Goal: Information Seeking & Learning: Find specific fact

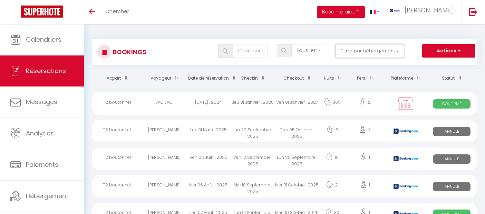
click at [359, 54] on button "Filtrer par hébergement" at bounding box center [369, 51] width 69 height 14
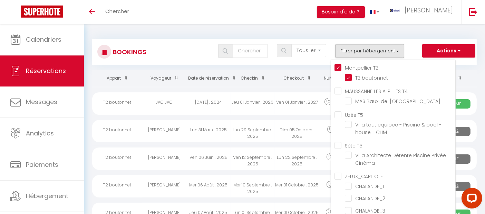
checkbox input "false"
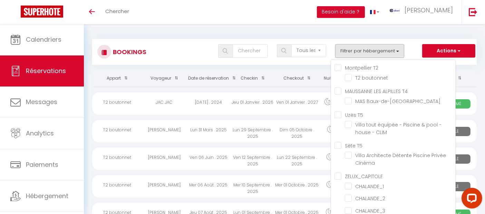
checkbox input "false"
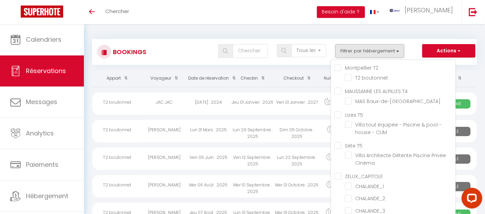
checkbox input "false"
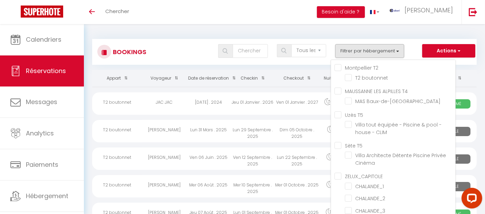
checkbox input "false"
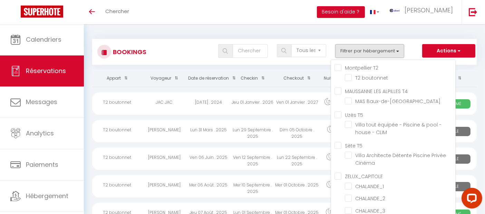
checkbox input "false"
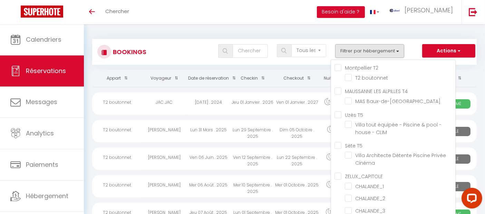
checkbox input "false"
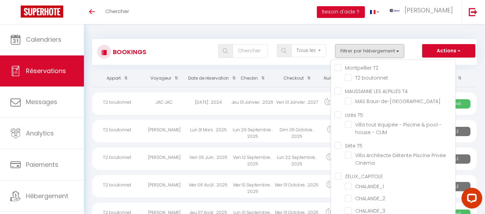
checkbox input "false"
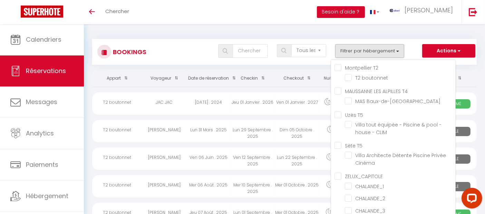
checkbox input "false"
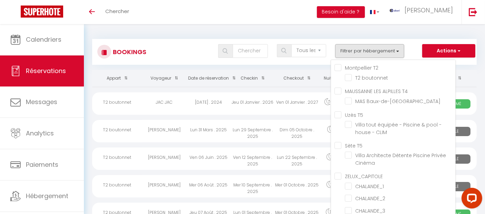
checkbox input "false"
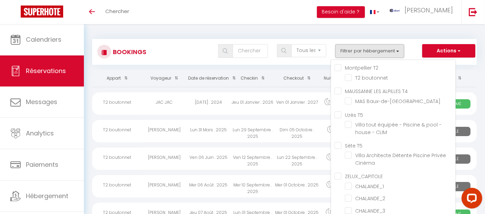
checkbox input "false"
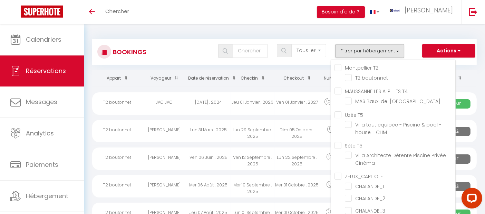
checkbox input "false"
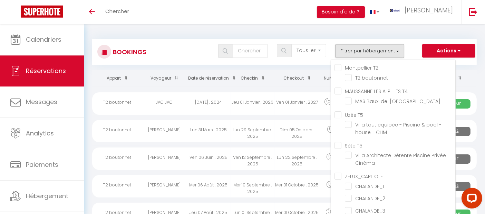
checkbox input "false"
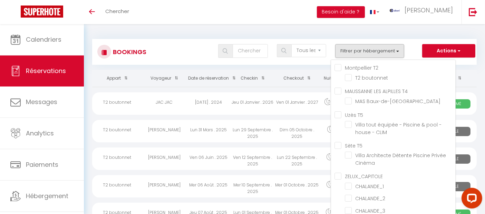
checkbox input "false"
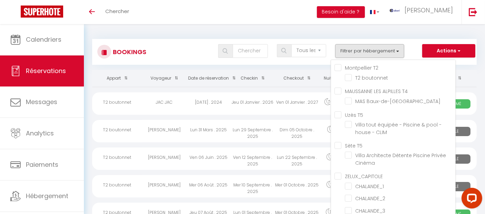
checkbox input "false"
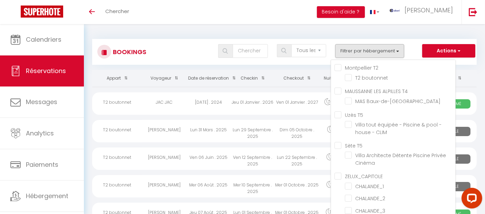
checkbox input "false"
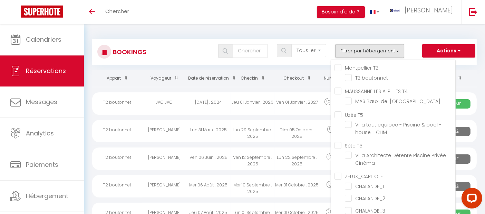
checkbox input "false"
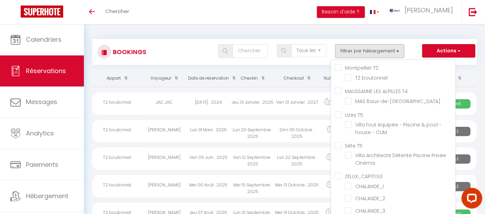
checkbox input "false"
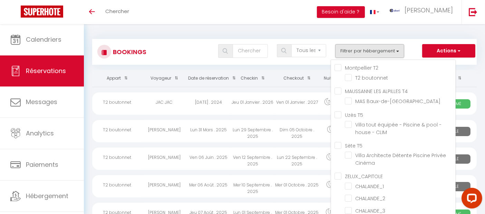
checkbox input "false"
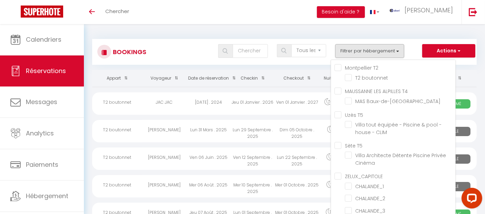
checkbox input "false"
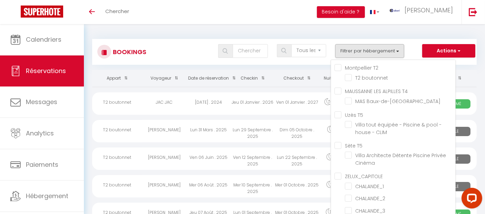
checkbox input "false"
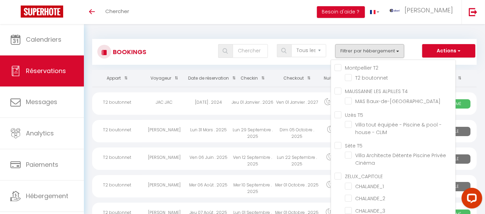
checkbox input "false"
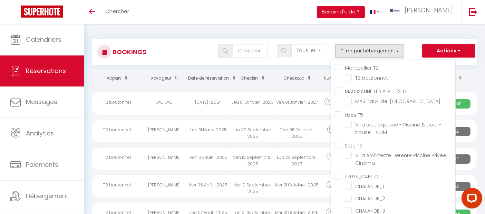
checkbox input "false"
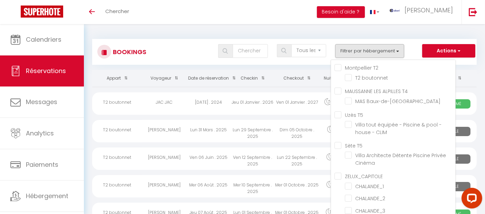
checkbox input "false"
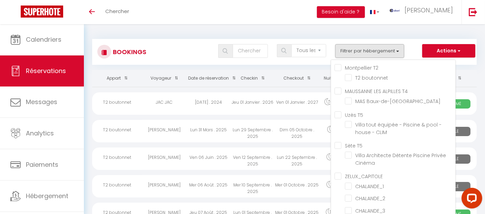
checkbox input "false"
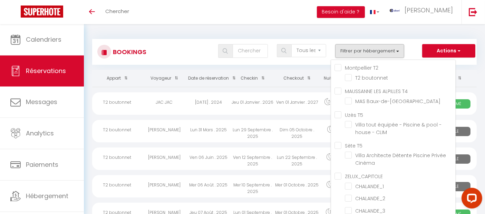
checkbox input "false"
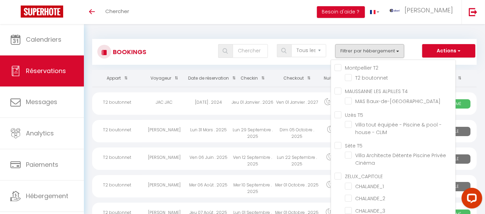
checkbox input "false"
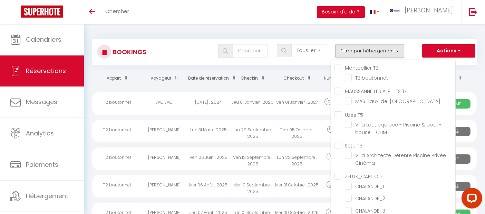
checkbox input "false"
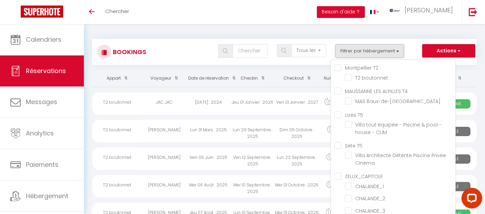
checkbox input "false"
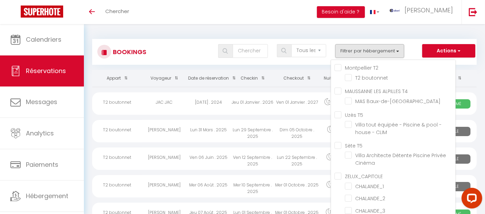
checkbox input "false"
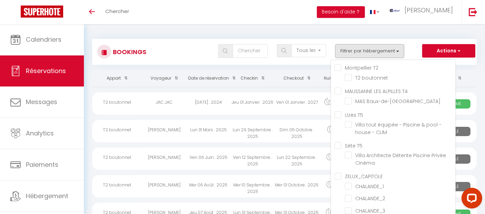
checkbox input "false"
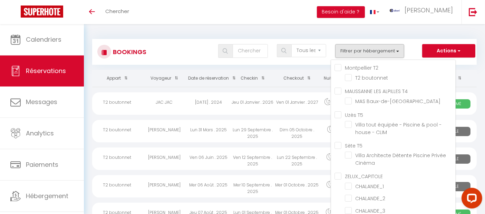
checkbox input "false"
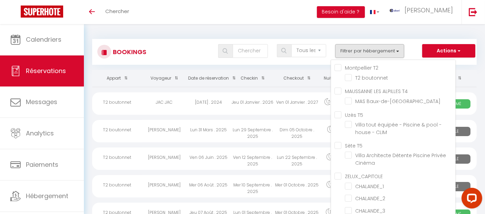
checkbox input "false"
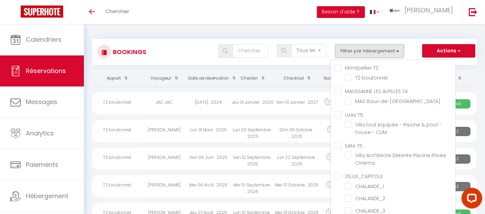
checkbox input "false"
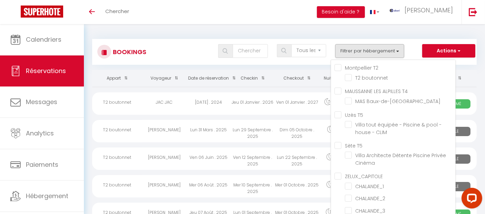
checkbox input "false"
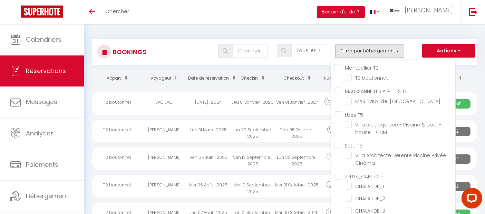
checkbox input "false"
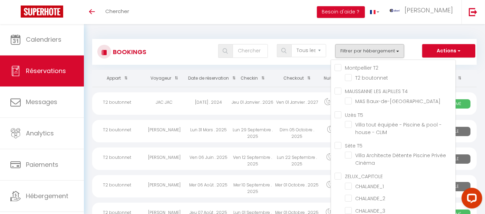
checkbox input "false"
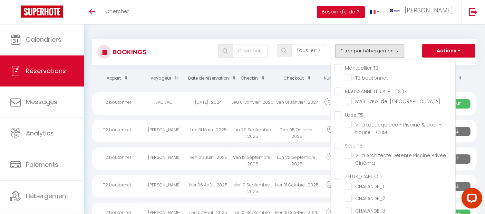
checkbox input "false"
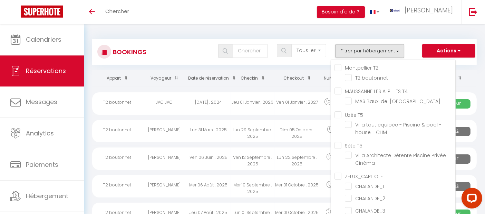
checkbox input "false"
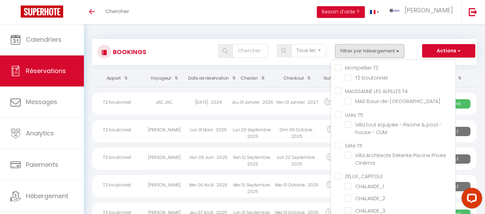
checkbox input "false"
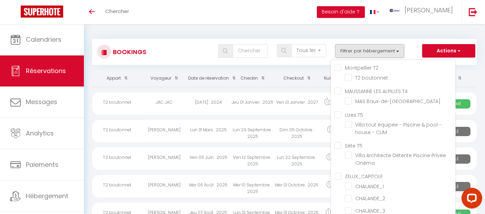
checkbox input "false"
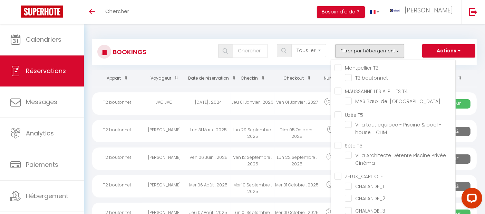
checkbox input "false"
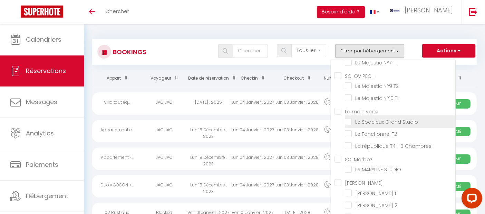
click at [351, 125] on input "Le Spacieux Grand Studio" at bounding box center [400, 121] width 110 height 7
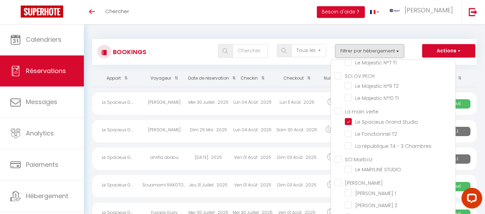
click at [164, 57] on div "Tous les statuts Annulé Confirmé Non Confirmé Tout sauf annulé No Show Request …" at bounding box center [300, 51] width 351 height 14
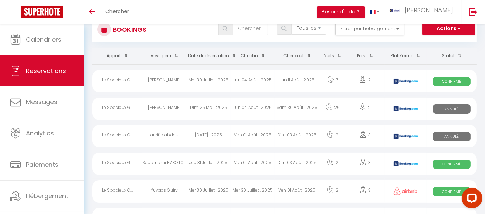
scroll to position [38, 0]
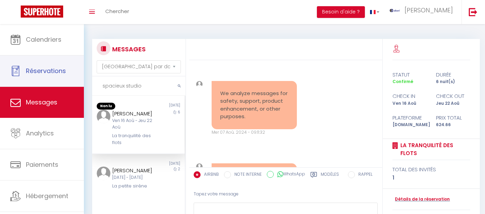
select select "message"
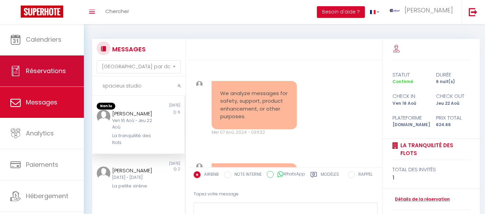
click at [62, 83] on div "Questions et aide sur la MIGRATION - [GEOGRAPHIC_DATA] ouverte de 13 à 14h puis…" at bounding box center [242, 146] width 485 height 244
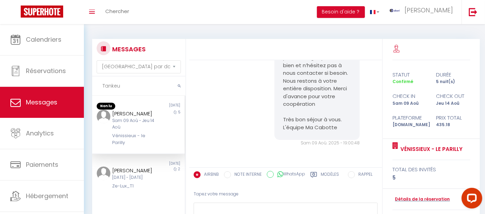
scroll to position [2664, 0]
type input "Tankeu"
click at [126, 121] on div "Sam 09 Aoû - Jeu 14 Aoû" at bounding box center [134, 124] width 45 height 13
click at [420, 198] on link "Détails de la réservation" at bounding box center [420, 199] width 57 height 7
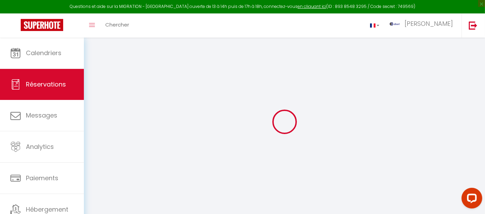
select index
select select
select select "15"
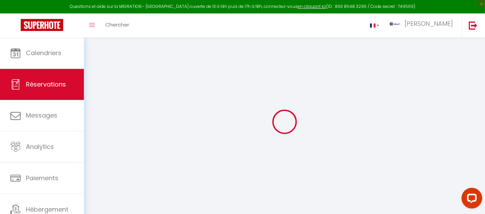
checkbox input "false"
select index
select select
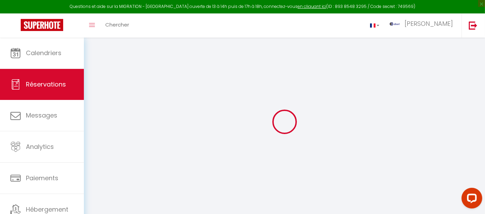
checkbox input "false"
select index
select select
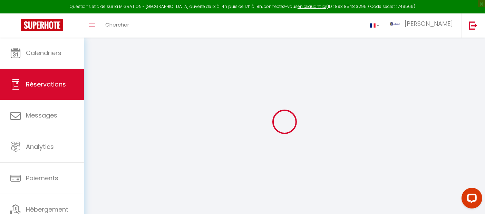
checkbox input "false"
select index
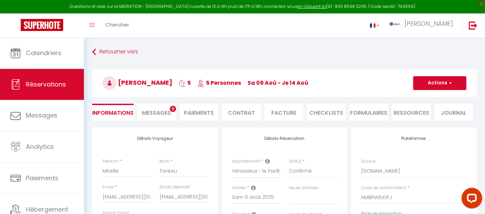
select select
checkbox input "false"
type input "Vacances"
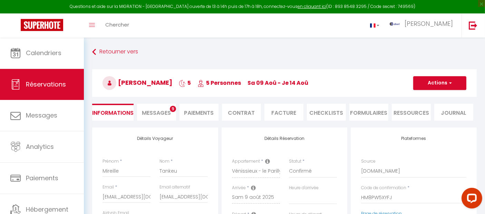
select index
select select
type input "55"
type input "8.18"
select select
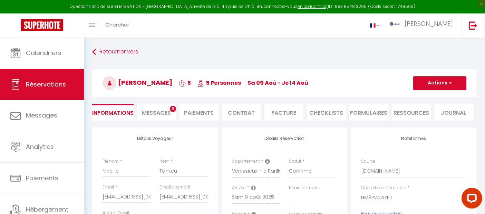
select select
checkbox input "false"
type input "Vacances"
select index
select select
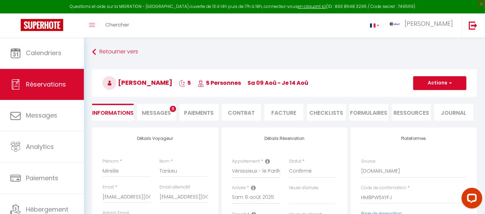
checkbox input "false"
type input "Vacances"
select index
select select
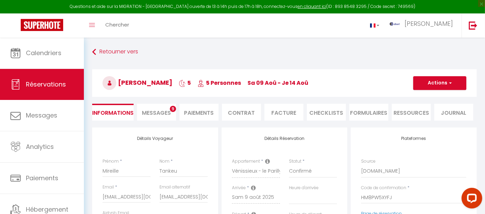
click at [160, 104] on li "Messages 9" at bounding box center [156, 112] width 39 height 17
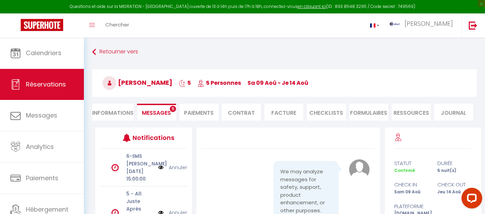
click at [161, 109] on span "Messages" at bounding box center [156, 113] width 29 height 8
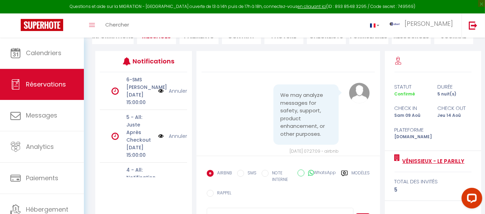
drag, startPoint x: 463, startPoint y: 158, endPoint x: 403, endPoint y: 165, distance: 60.7
click at [403, 165] on div "Vénissieux - le Parilly total des invités 5" at bounding box center [433, 176] width 97 height 50
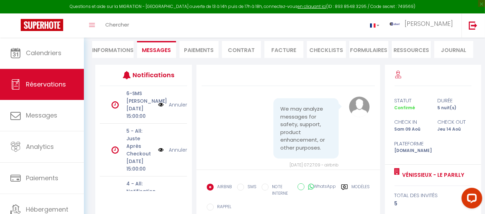
scroll to position [0, 0]
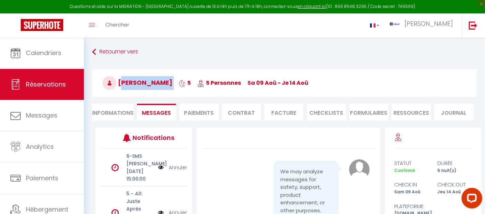
drag, startPoint x: 173, startPoint y: 81, endPoint x: 121, endPoint y: 85, distance: 52.0
click at [121, 85] on h3 "Mireille Tankeu 5 5 Personnes sa 09 Aoû - je 14 Aoû" at bounding box center [284, 83] width 384 height 28
copy h3 "Mireille Tankeu"
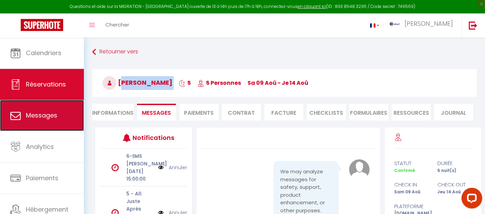
click at [42, 117] on span "Messages" at bounding box center [41, 115] width 31 height 9
select select "message"
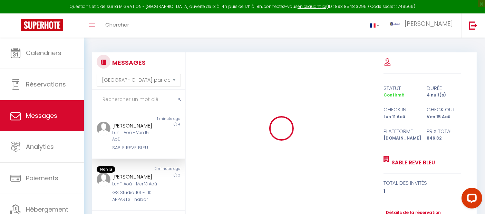
scroll to position [3077, 0]
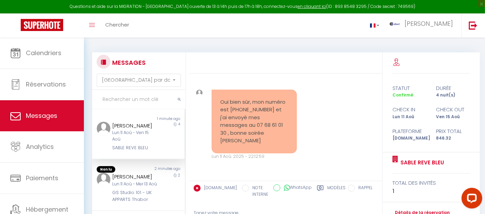
click at [146, 96] on input "text" at bounding box center [138, 99] width 93 height 19
paste input "Nazima"
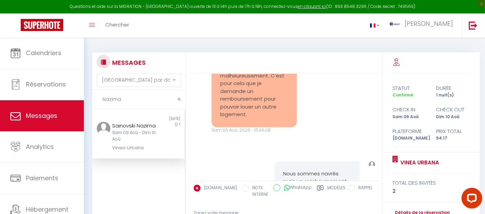
scroll to position [3407, 0]
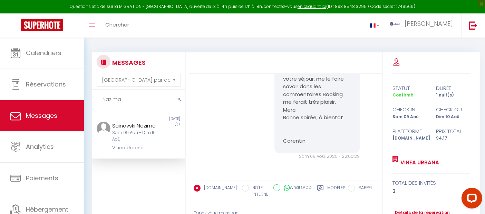
drag, startPoint x: 115, startPoint y: 98, endPoint x: 104, endPoint y: 98, distance: 11.4
click at [104, 98] on input "Nazima" at bounding box center [138, 99] width 93 height 19
paste input "Ala"
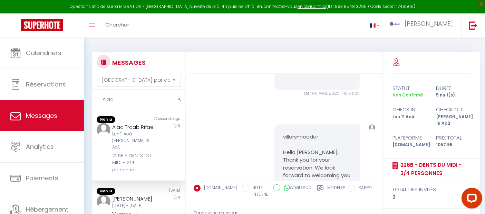
scroll to position [6690, 0]
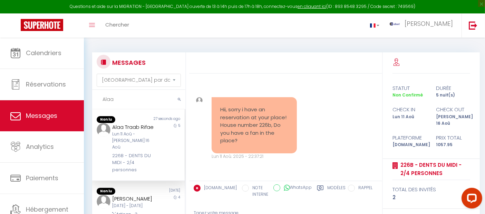
click at [140, 153] on div "Alaa Traab Rifae Lun 11 Aoû - Sam 16 Aoû 226B - DENTS DU MIDI - 2/4 personnes" at bounding box center [135, 148] width 54 height 50
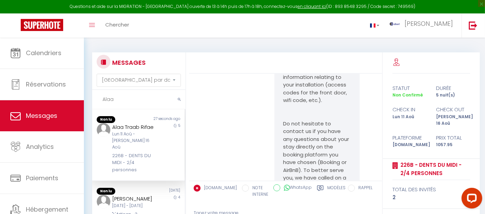
scroll to position [5770, 0]
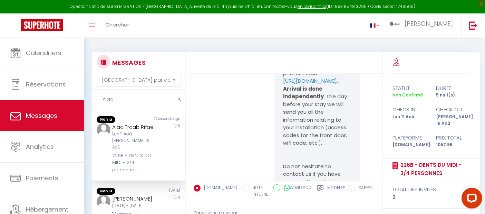
drag, startPoint x: 293, startPoint y: 159, endPoint x: 281, endPoint y: 144, distance: 19.6
click at [283, 85] on p "Entrée principale : 210924# - niveau E 226 B - 2ème étage, ascenseur B en face …" at bounding box center [317, 15] width 68 height 140
copy link "https://villarsbristol.com/go/memo-acces-226-b-fr"
drag, startPoint x: 140, startPoint y: 174, endPoint x: 108, endPoint y: 158, distance: 35.7
click at [108, 158] on div "Alaa Traab Rifae Lun 11 Aoû - Sam 16 Aoû 226B - DENTS DU MIDI - 2/4 personnes" at bounding box center [135, 148] width 54 height 50
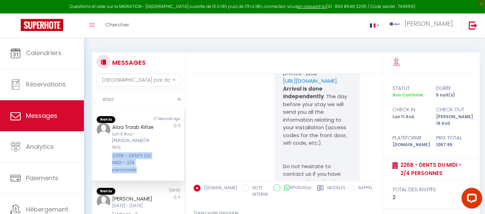
copy div "226B - DENTS DU MIDI - 2/4 personnes"
drag, startPoint x: 126, startPoint y: 135, endPoint x: 111, endPoint y: 126, distance: 17.5
click at [112, 126] on div "Alaa Traab Rifae" at bounding box center [134, 127] width 45 height 8
copy div "Alaa Traab Rifae"
drag, startPoint x: 129, startPoint y: 100, endPoint x: 93, endPoint y: 99, distance: 35.9
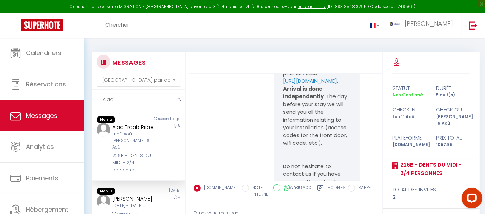
click at [93, 99] on input "Alaa" at bounding box center [138, 99] width 93 height 19
paste input "Deangeli"
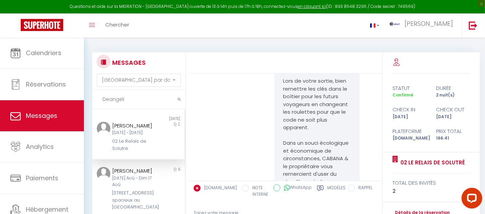
scroll to position [3744, 0]
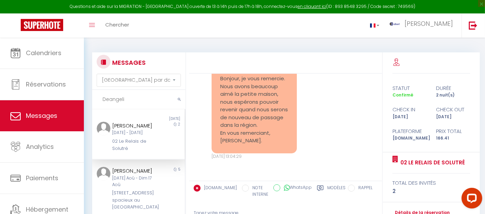
type input "Deangeli"
click at [137, 175] on div "Davide Deangeli" at bounding box center [134, 171] width 45 height 8
